Goal: Use online tool/utility: Utilize a website feature to perform a specific function

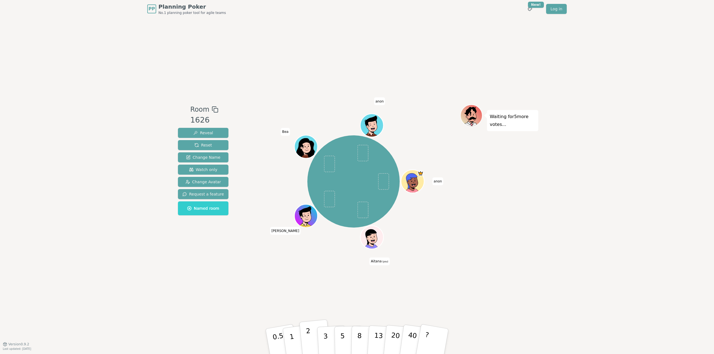
click at [309, 339] on p "2" at bounding box center [309, 342] width 7 height 30
click at [322, 338] on button "3" at bounding box center [332, 341] width 30 height 43
click at [353, 336] on button "8" at bounding box center [365, 342] width 29 height 42
click at [345, 332] on button "5" at bounding box center [348, 342] width 29 height 42
click at [293, 352] on p "1" at bounding box center [292, 342] width 8 height 30
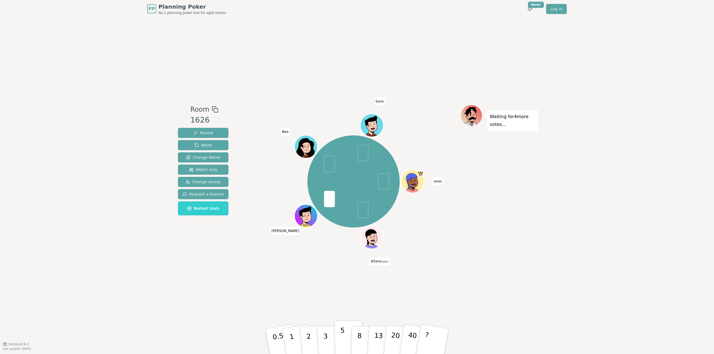
click at [346, 338] on button "5" at bounding box center [348, 342] width 29 height 42
click at [340, 336] on p "5" at bounding box center [342, 342] width 5 height 30
